Goal: Use online tool/utility: Utilize a website feature to perform a specific function

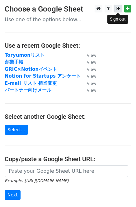
click at [117, 10] on icon at bounding box center [118, 8] width 4 height 4
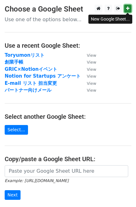
click at [125, 8] on link at bounding box center [128, 9] width 7 height 8
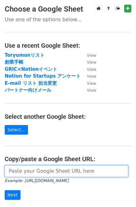
click at [22, 172] on input "url" at bounding box center [67, 171] width 124 height 12
paste input "[URL][DOMAIN_NAME]"
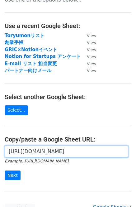
scroll to position [27, 0]
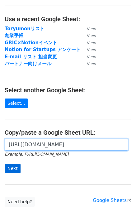
type input "[URL][DOMAIN_NAME]"
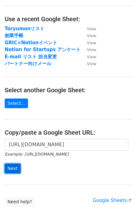
scroll to position [0, 0]
click at [15, 169] on input "Next" at bounding box center [13, 169] width 16 height 10
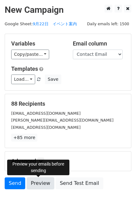
click at [37, 185] on link "Preview" at bounding box center [40, 184] width 27 height 12
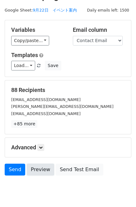
scroll to position [14, 0]
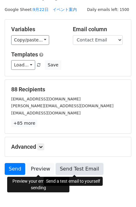
click at [87, 171] on link "Send Test Email" at bounding box center [79, 169] width 47 height 12
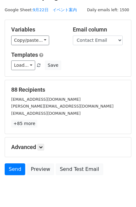
scroll to position [0, 0]
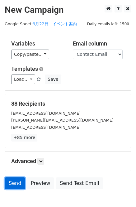
click at [10, 185] on link "Send" at bounding box center [15, 184] width 21 height 12
